Goal: Navigation & Orientation: Find specific page/section

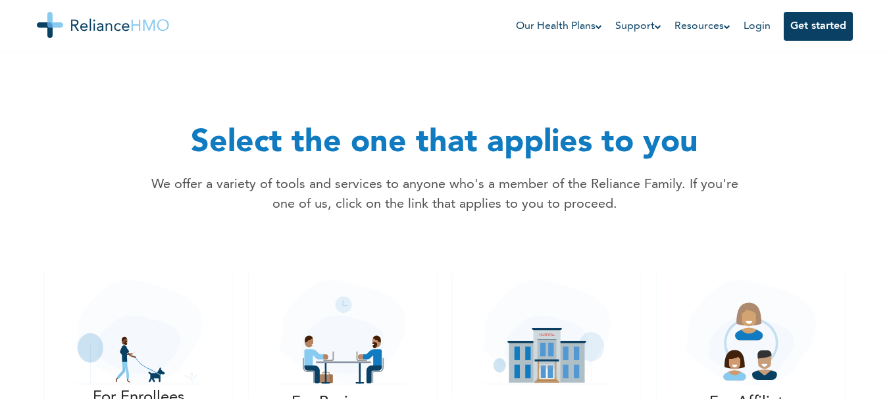
click at [758, 25] on link "Login" at bounding box center [756, 26] width 27 height 11
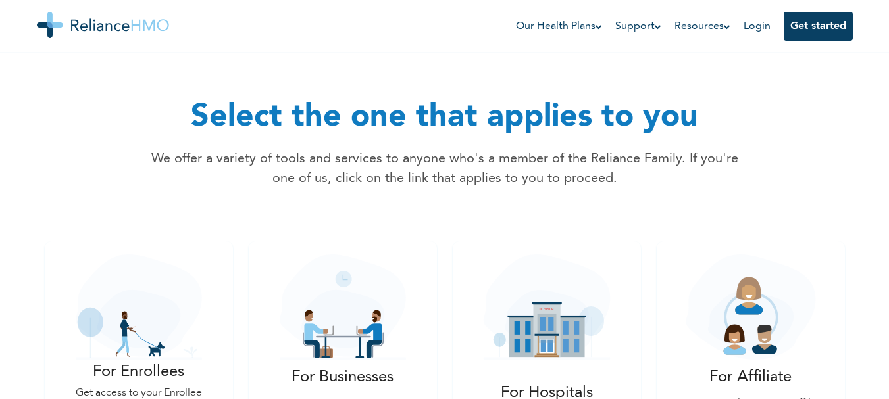
scroll to position [11, 0]
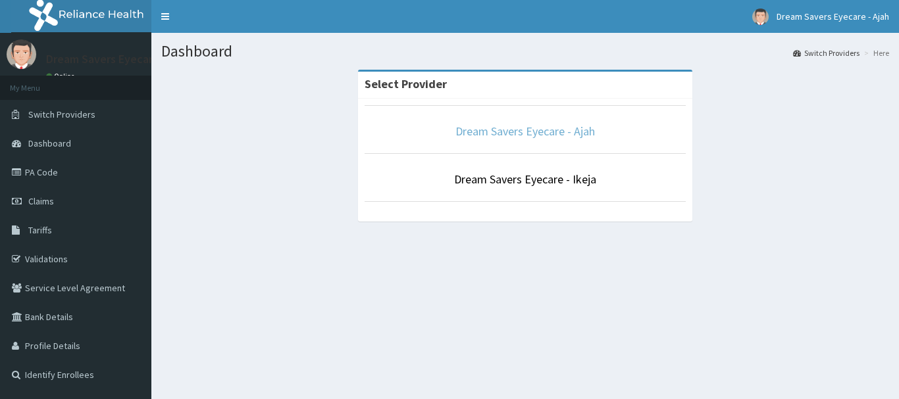
click at [553, 136] on link "Dream Savers Eyecare - Ajah" at bounding box center [524, 131] width 139 height 15
